Goal: Check status: Check status

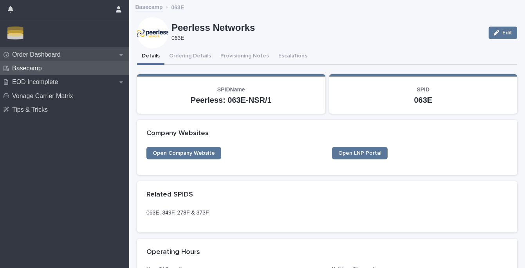
click at [52, 58] on div "Order Dashboard" at bounding box center [64, 55] width 129 height 14
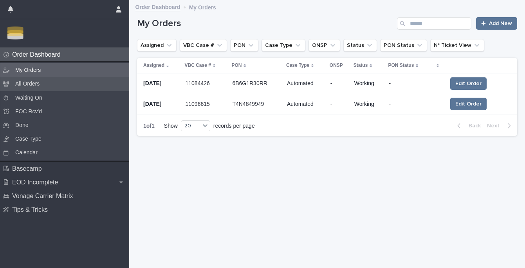
click at [40, 86] on p "All Orders" at bounding box center [27, 83] width 37 height 7
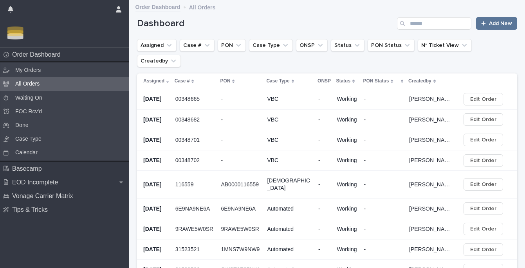
click at [191, 94] on p "00348665" at bounding box center [188, 98] width 26 height 9
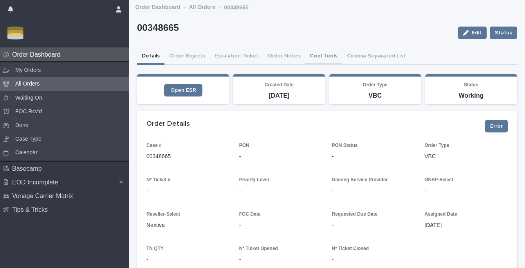
click at [318, 56] on button "Cool Tools" at bounding box center [323, 57] width 37 height 16
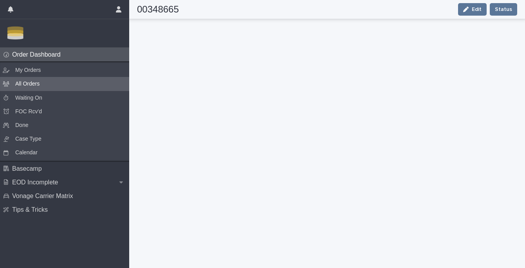
scroll to position [178, 0]
